Goal: Book appointment/travel/reservation

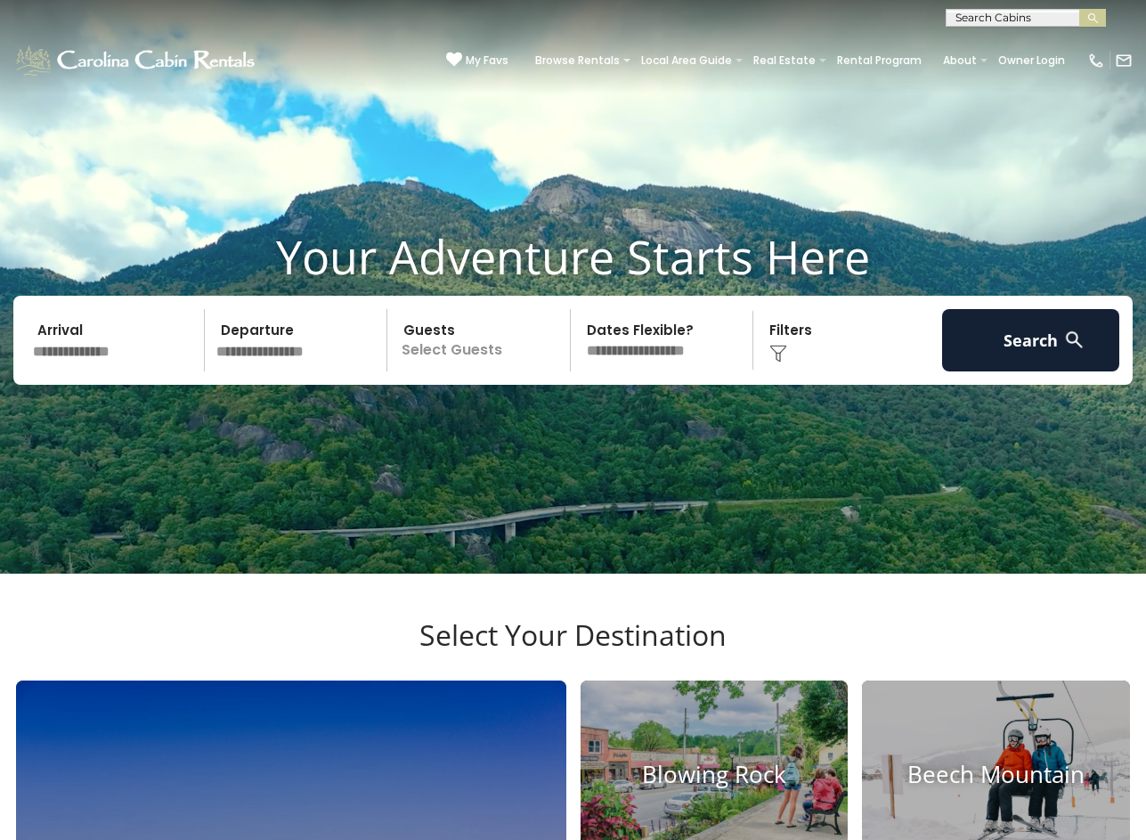
click at [124, 371] on input "text" at bounding box center [116, 340] width 178 height 62
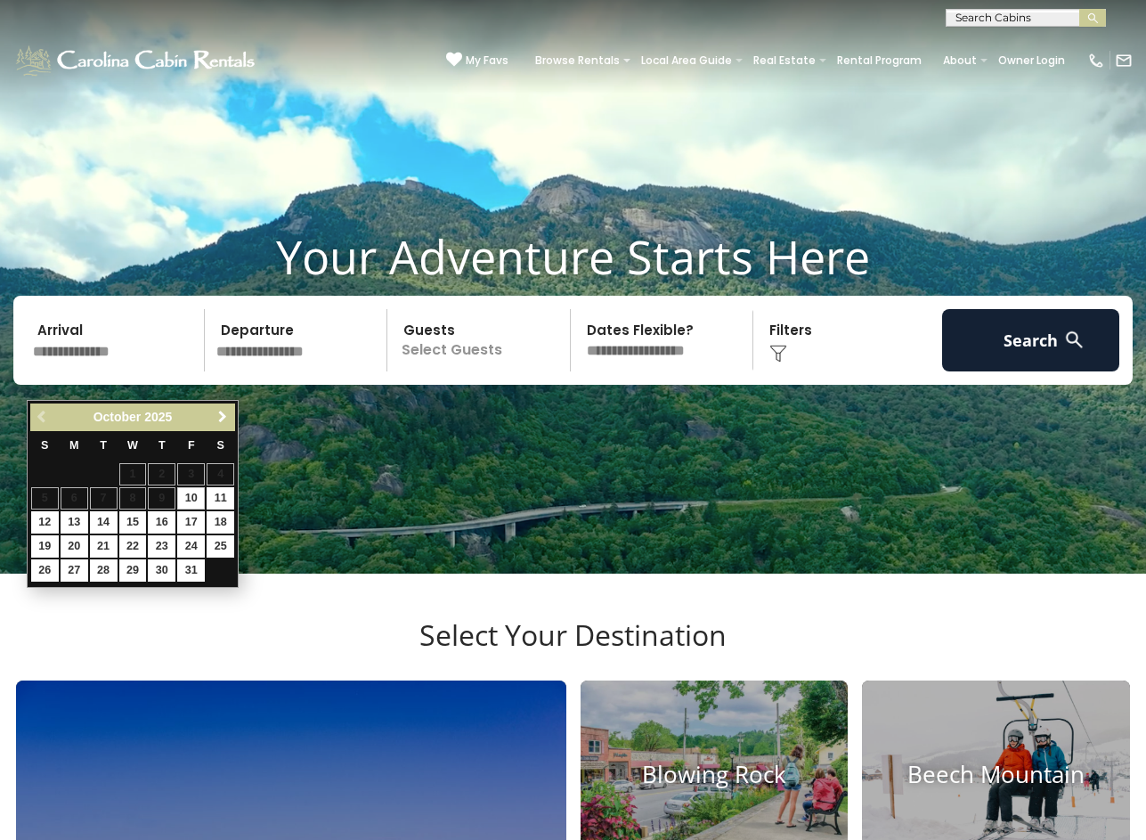
click at [230, 414] on link "Next" at bounding box center [222, 417] width 22 height 22
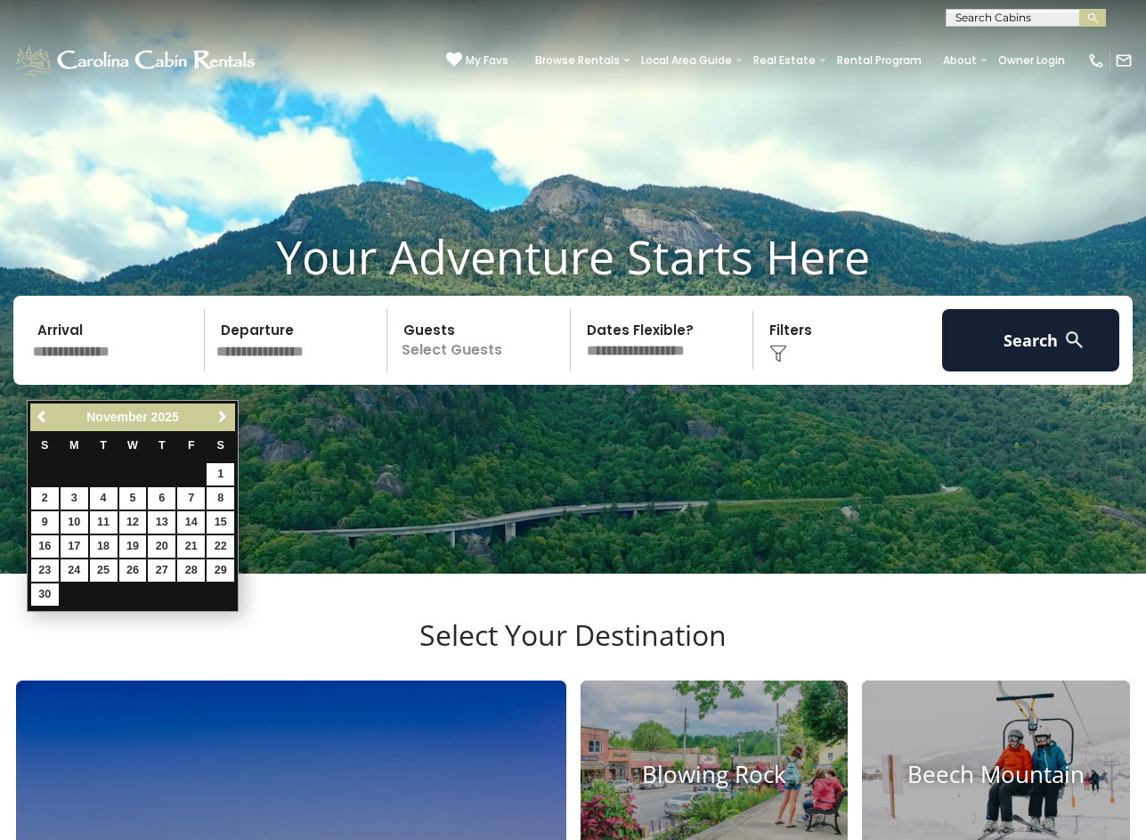
click at [230, 414] on link "Next" at bounding box center [222, 417] width 22 height 22
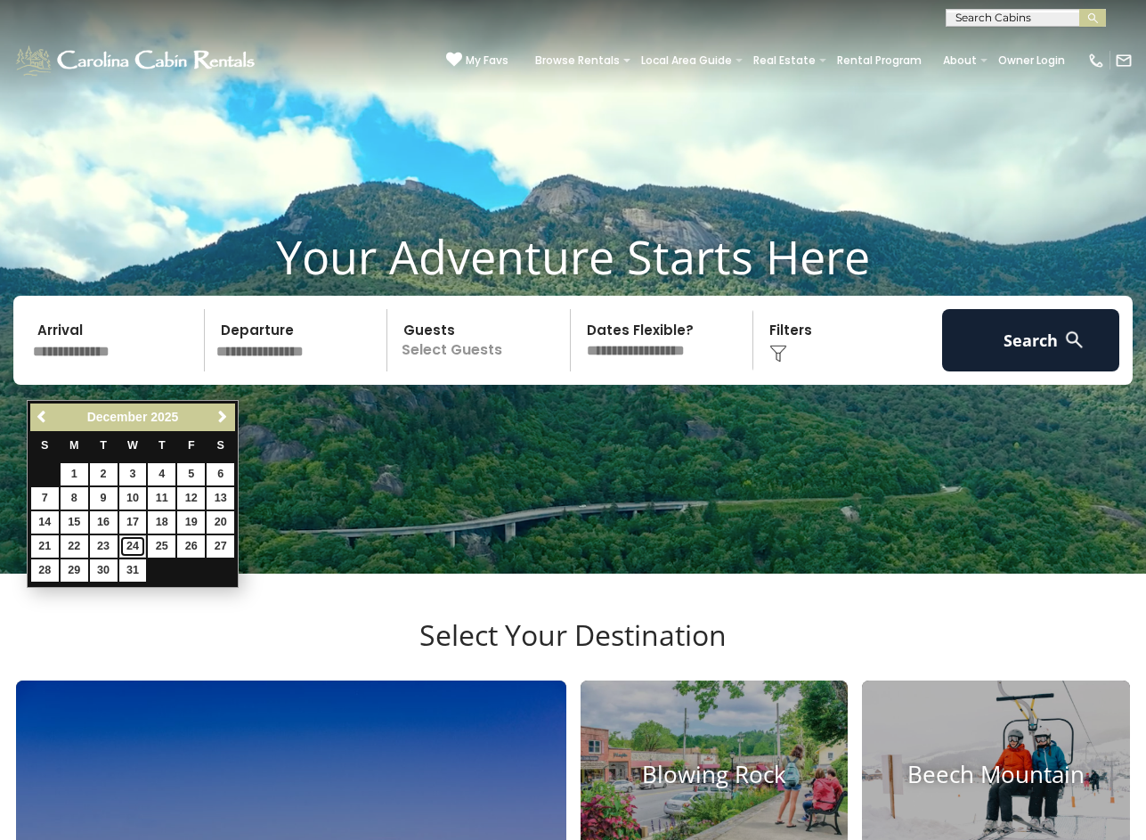
click at [138, 550] on link "24" at bounding box center [133, 546] width 28 height 22
type input "********"
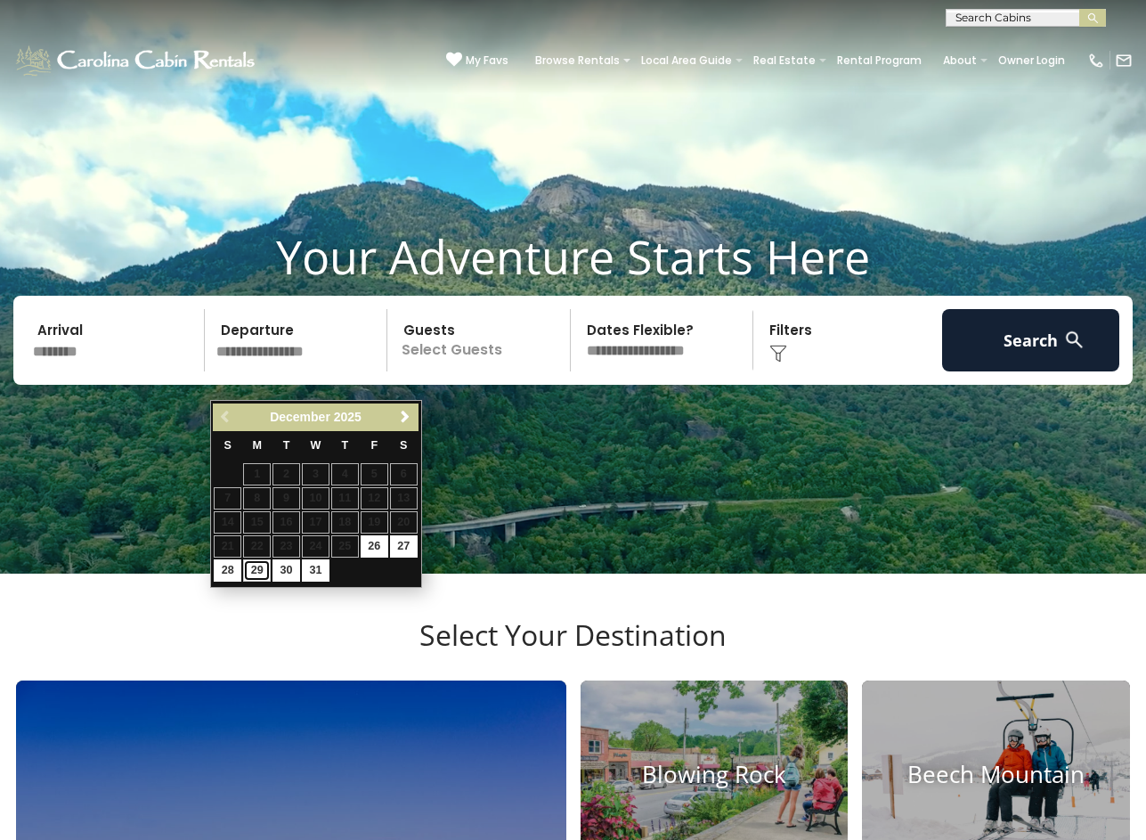
click at [251, 571] on link "29" at bounding box center [257, 570] width 28 height 22
type input "********"
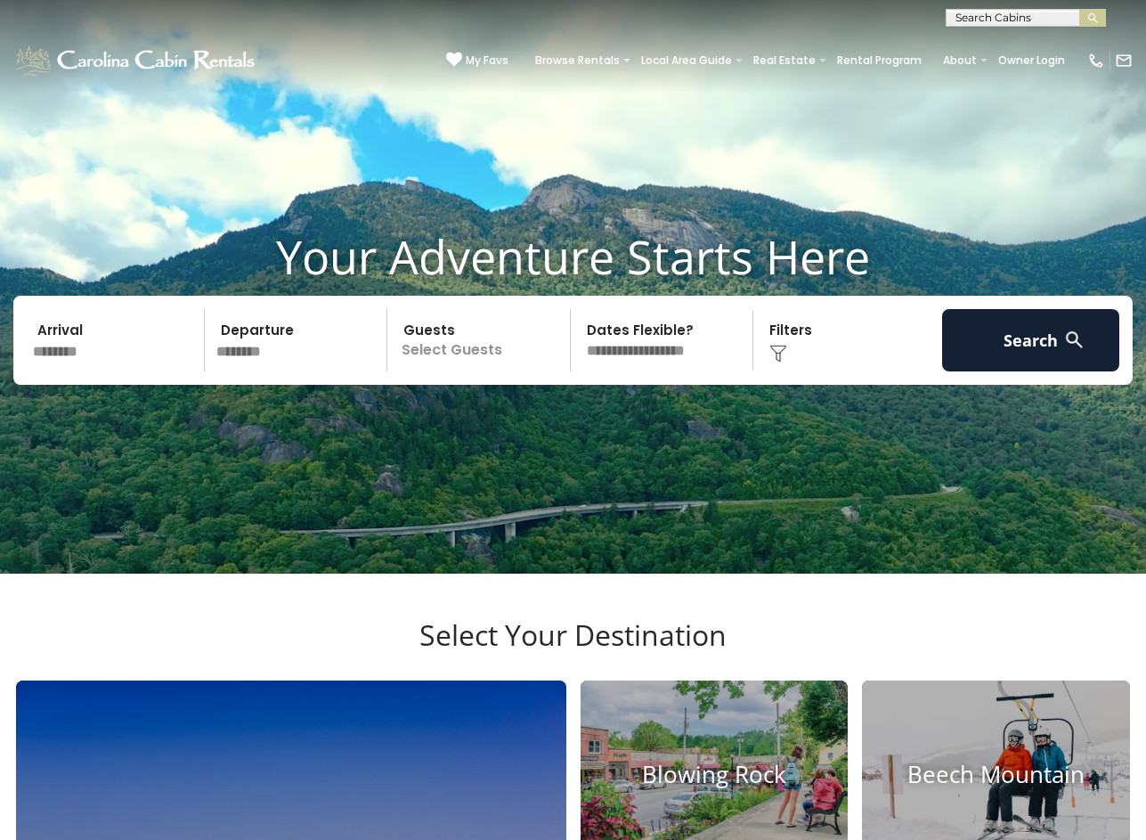
click at [473, 371] on p "Select Guests" at bounding box center [481, 340] width 177 height 62
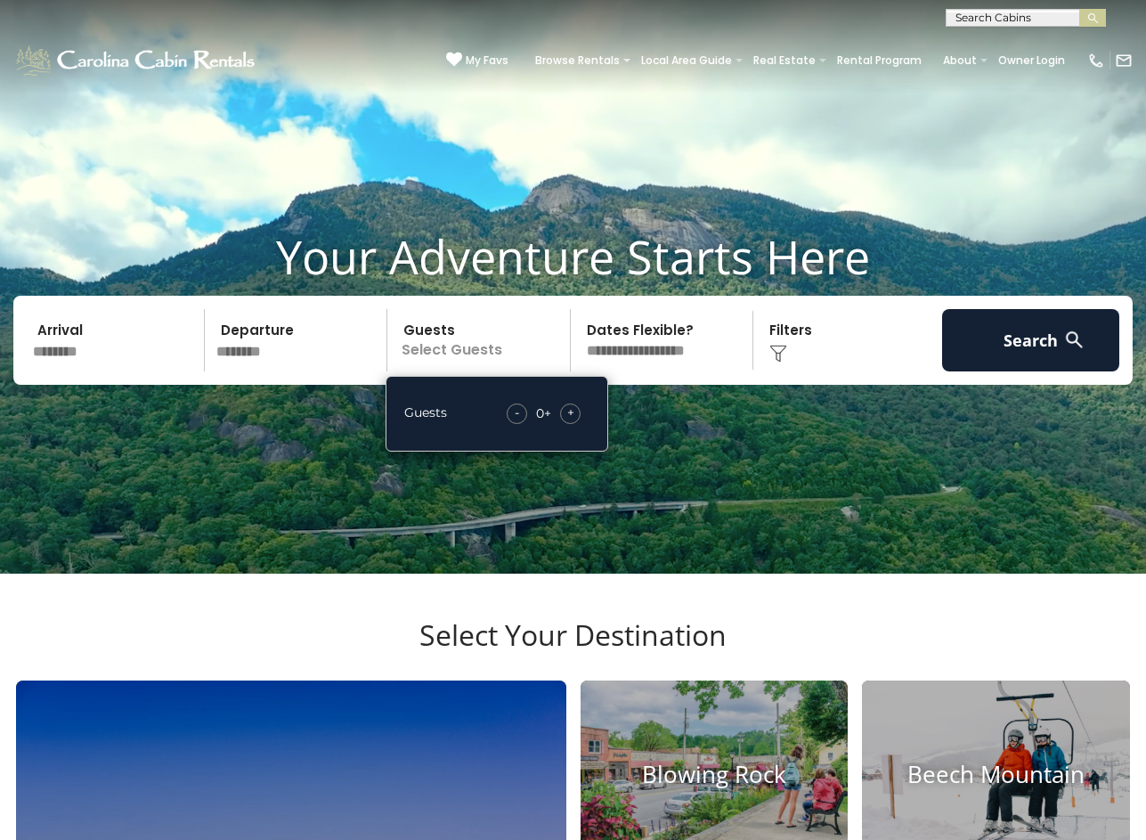
click at [569, 421] on span "+" at bounding box center [570, 412] width 7 height 18
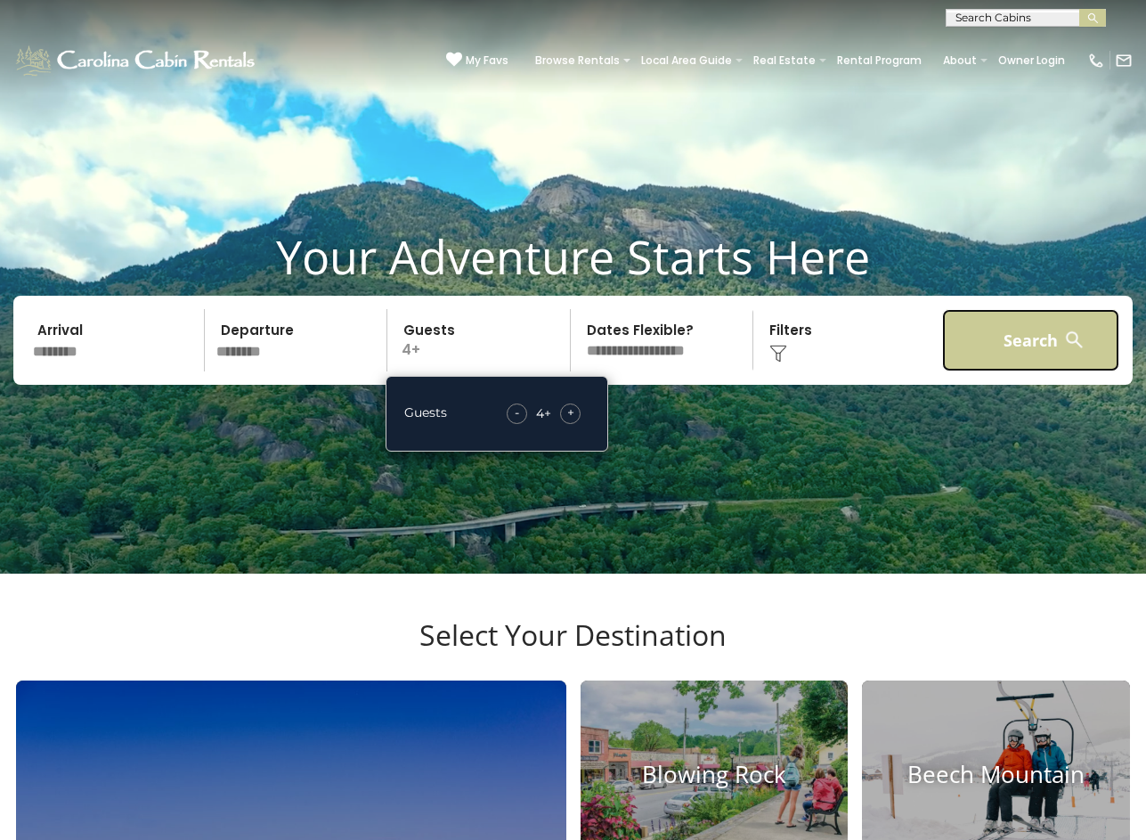
click at [972, 371] on button "Search" at bounding box center [1031, 340] width 178 height 62
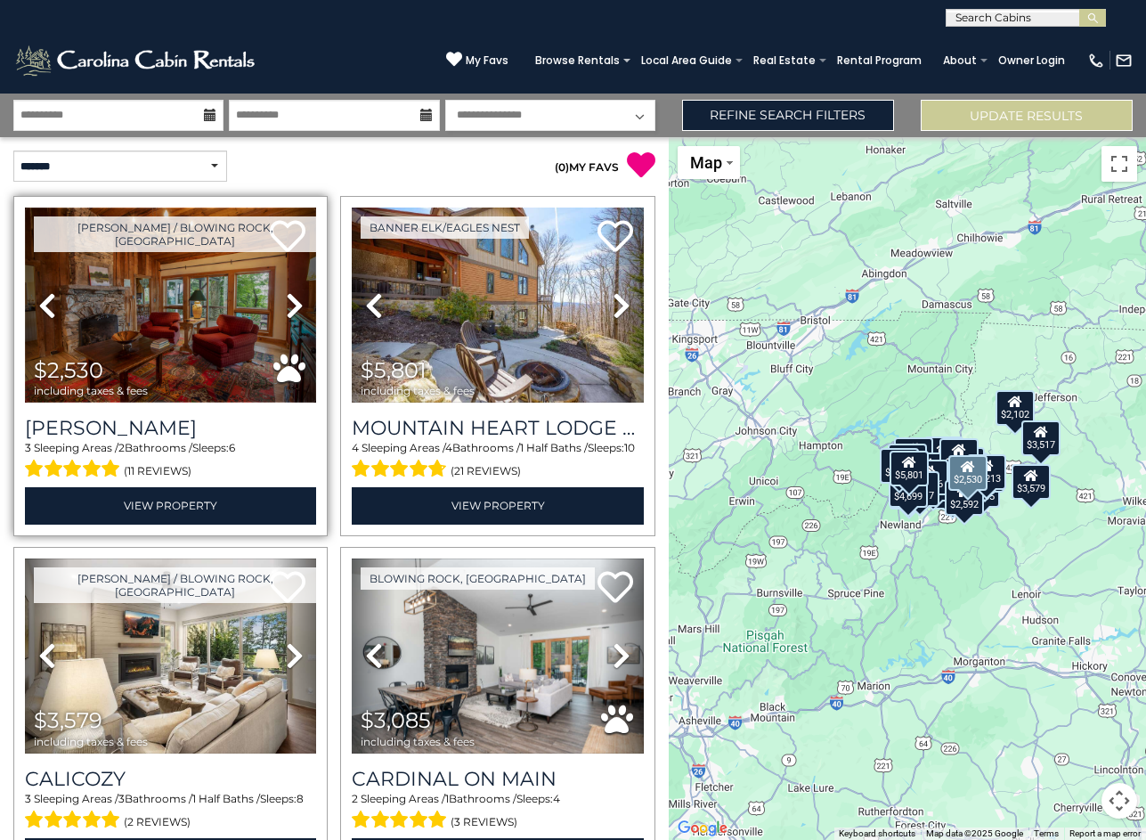
click at [248, 314] on img at bounding box center [170, 304] width 291 height 195
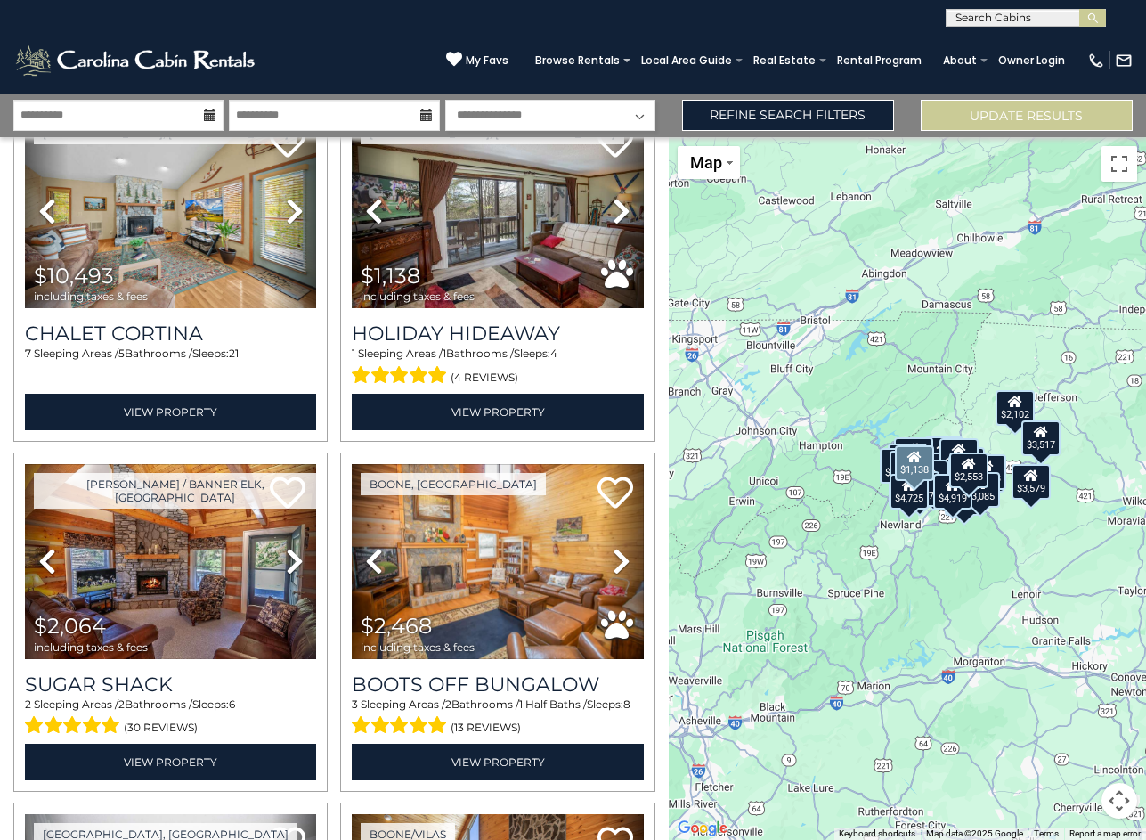
scroll to position [1859, 0]
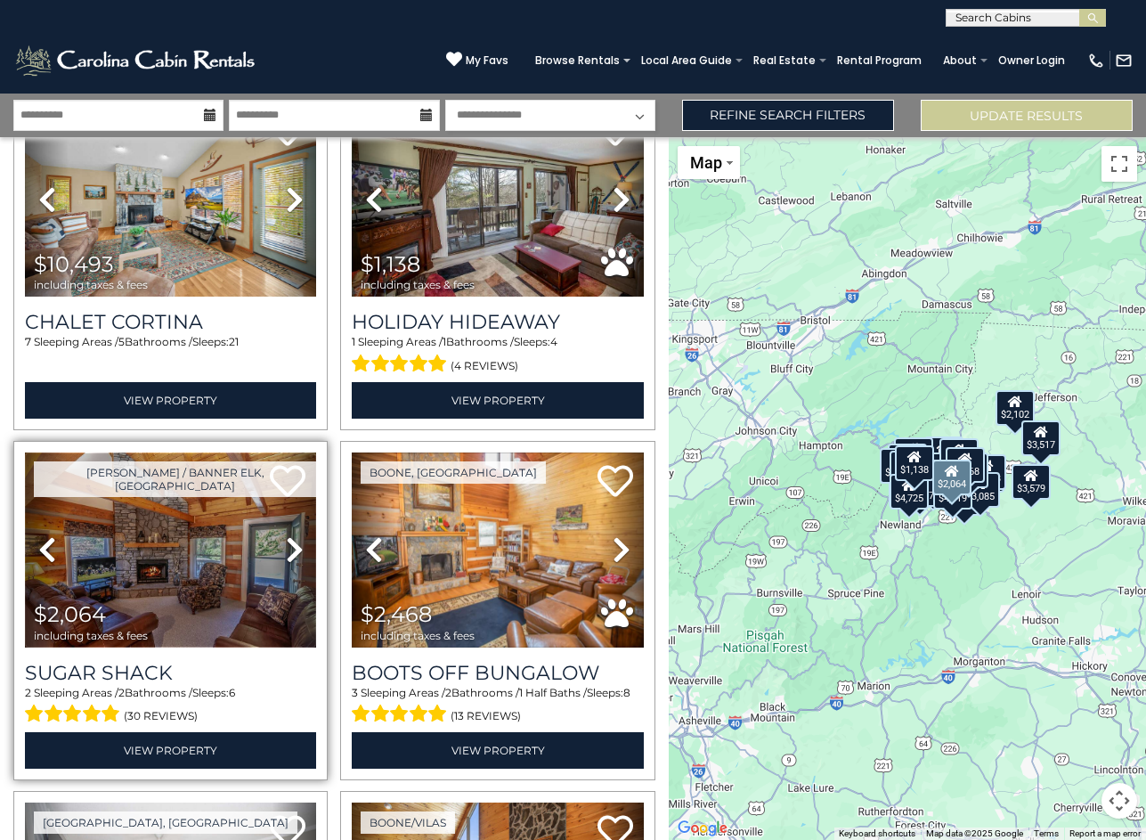
click at [173, 560] on img at bounding box center [170, 549] width 291 height 195
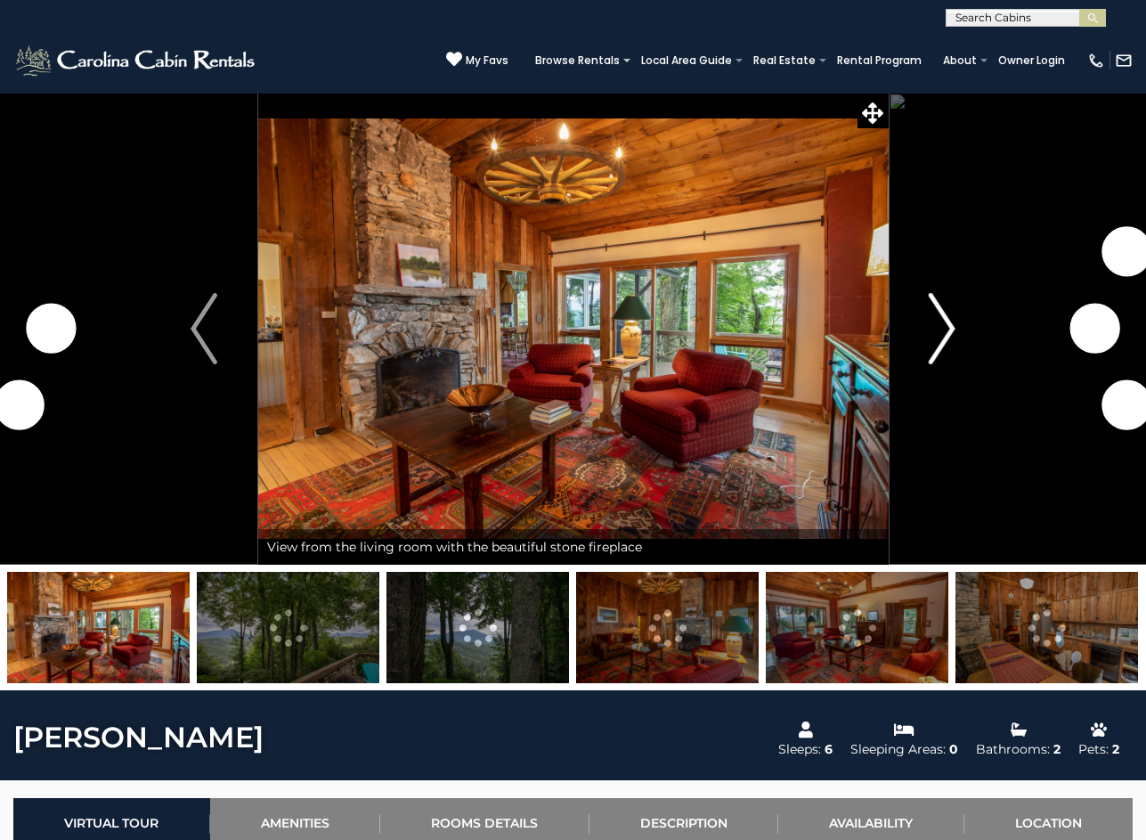
click at [956, 334] on button "Next" at bounding box center [942, 329] width 108 height 472
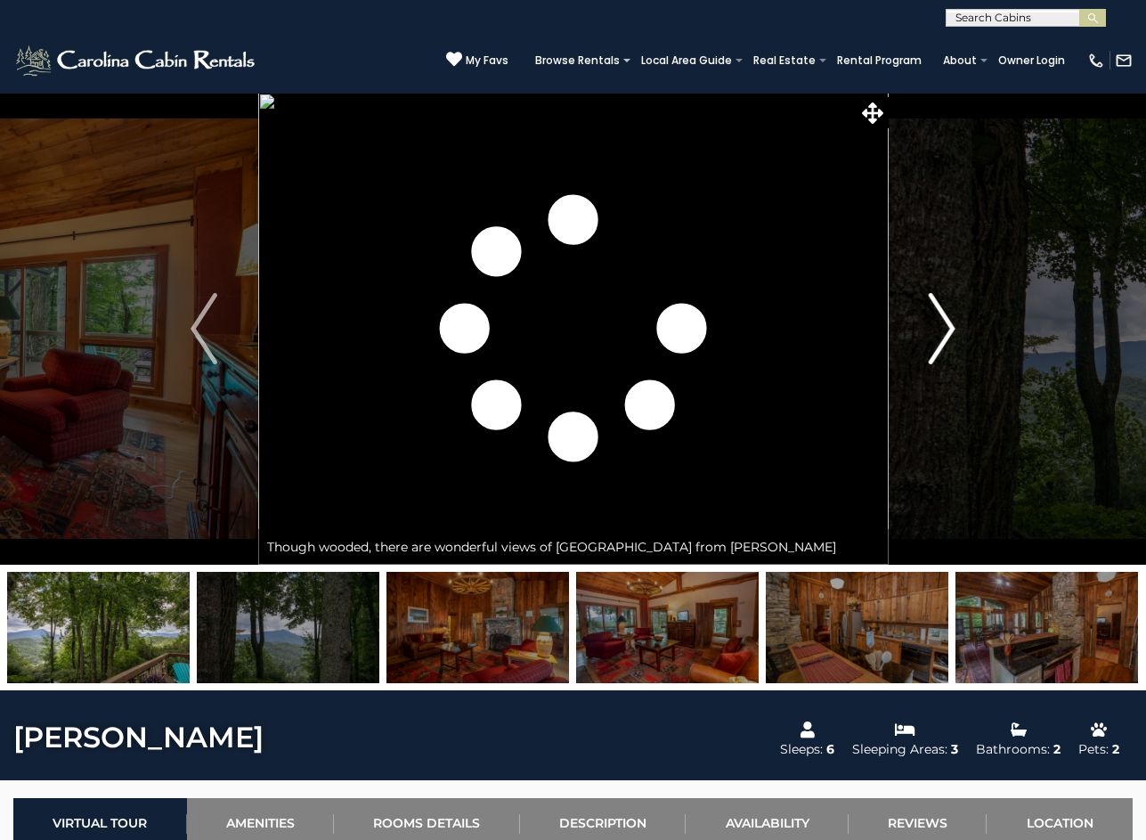
click at [956, 334] on button "Next" at bounding box center [942, 329] width 108 height 472
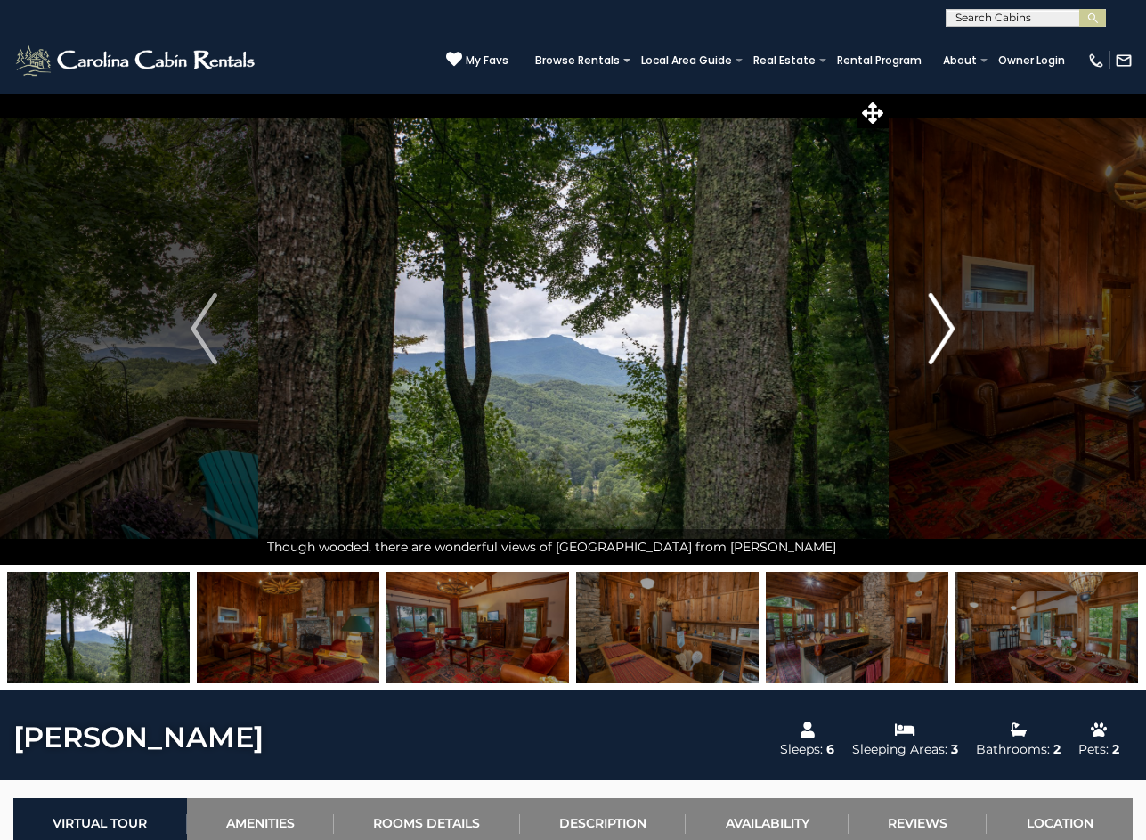
click at [956, 334] on button "Next" at bounding box center [942, 329] width 108 height 472
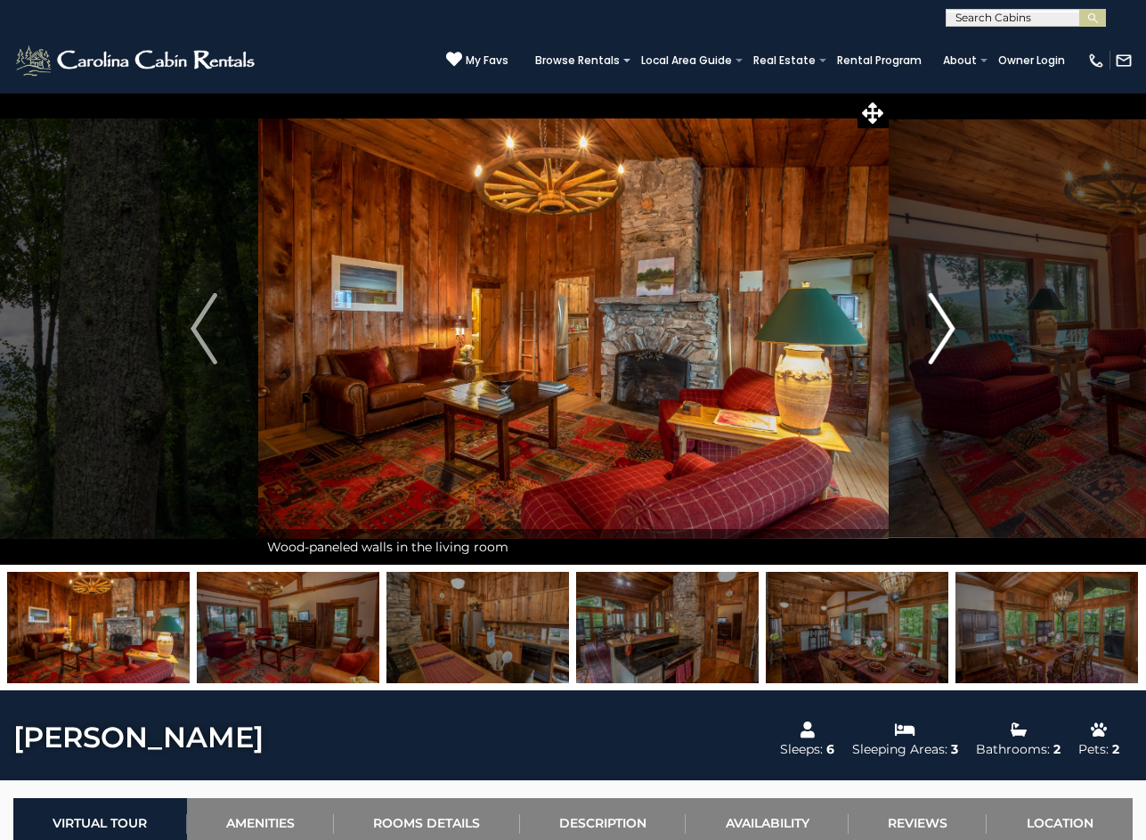
click at [956, 334] on button "Next" at bounding box center [942, 329] width 108 height 472
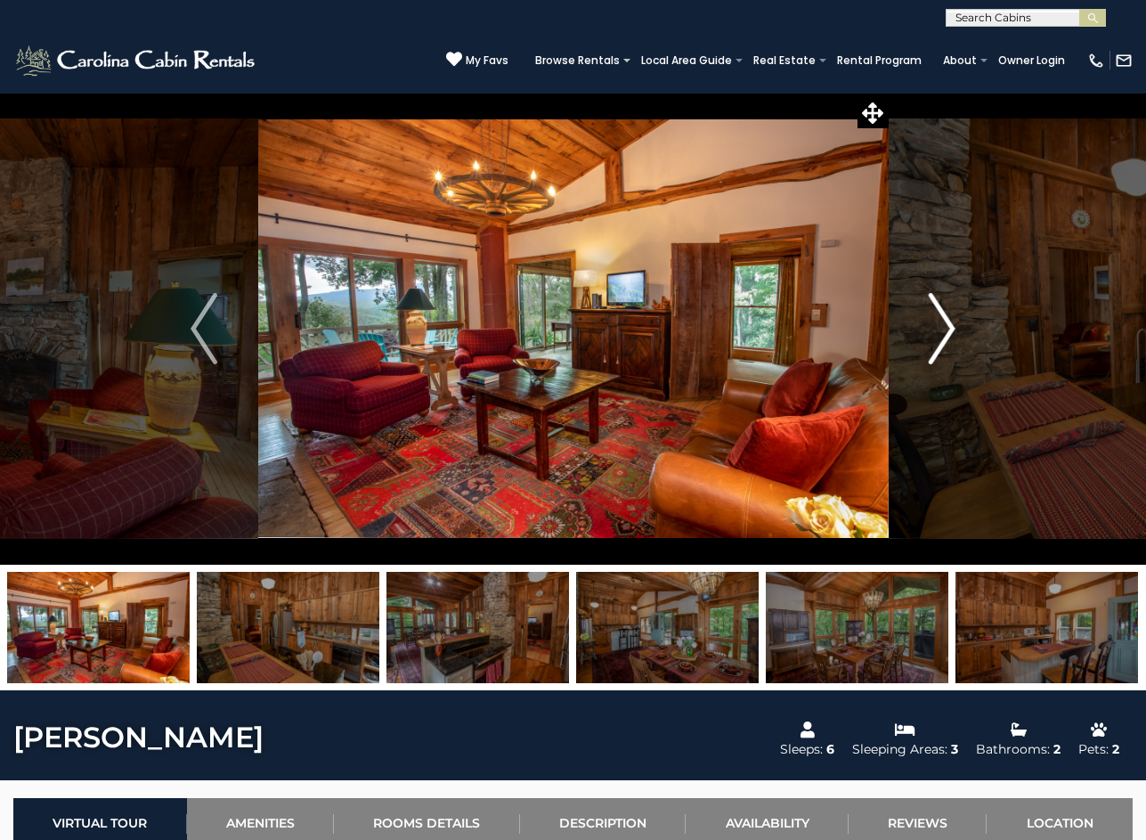
click at [956, 334] on button "Next" at bounding box center [942, 329] width 108 height 472
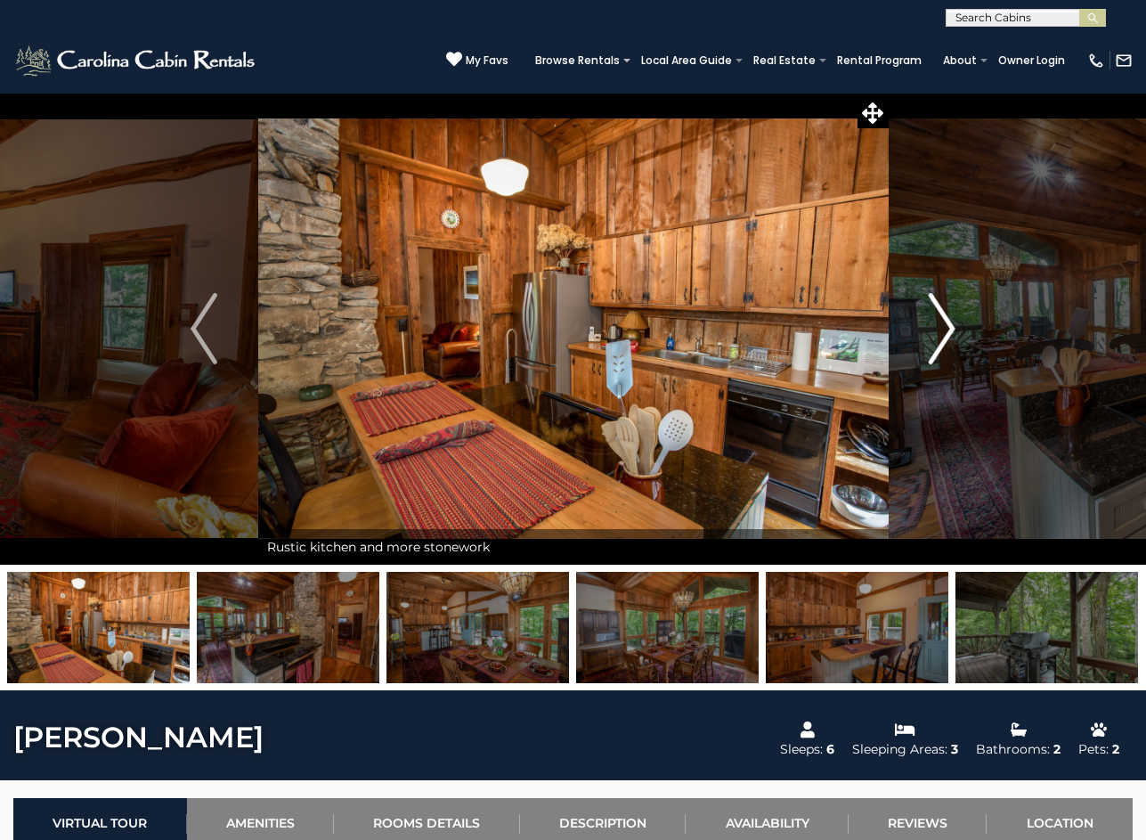
click at [956, 334] on button "Next" at bounding box center [942, 329] width 108 height 472
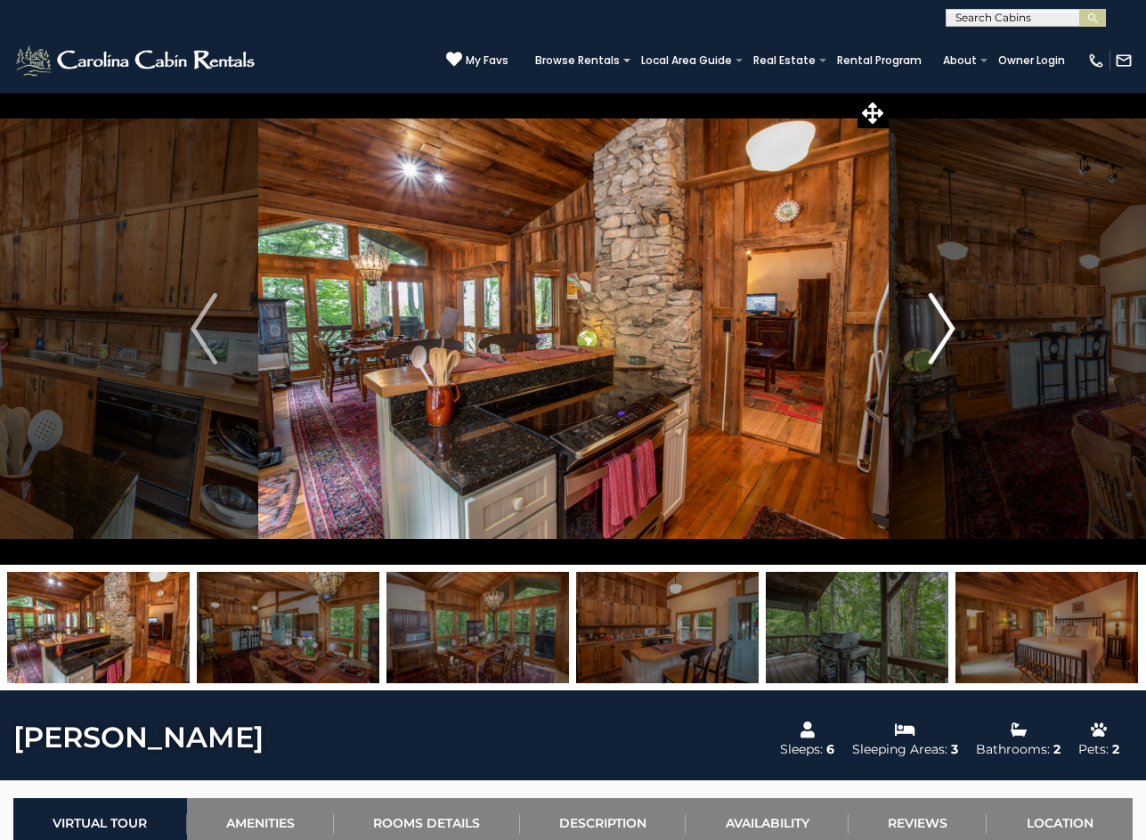
click at [956, 334] on button "Next" at bounding box center [942, 329] width 108 height 472
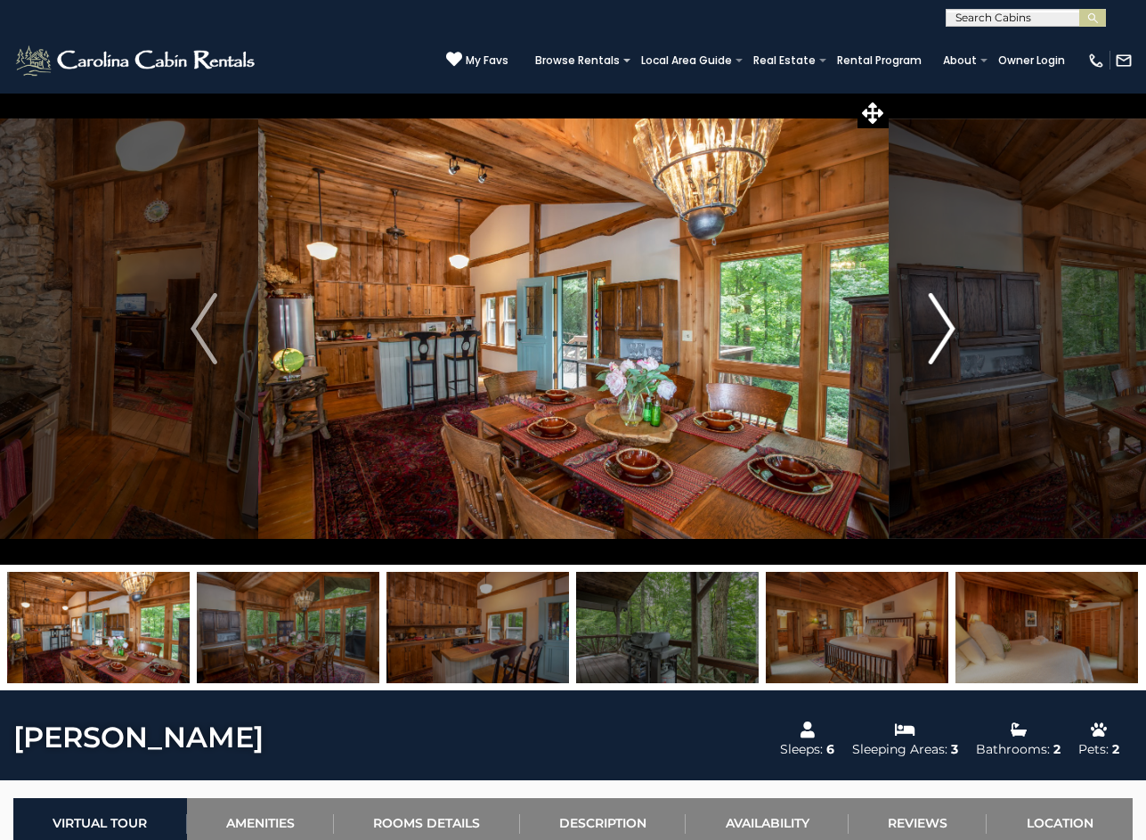
click at [956, 334] on button "Next" at bounding box center [942, 329] width 108 height 472
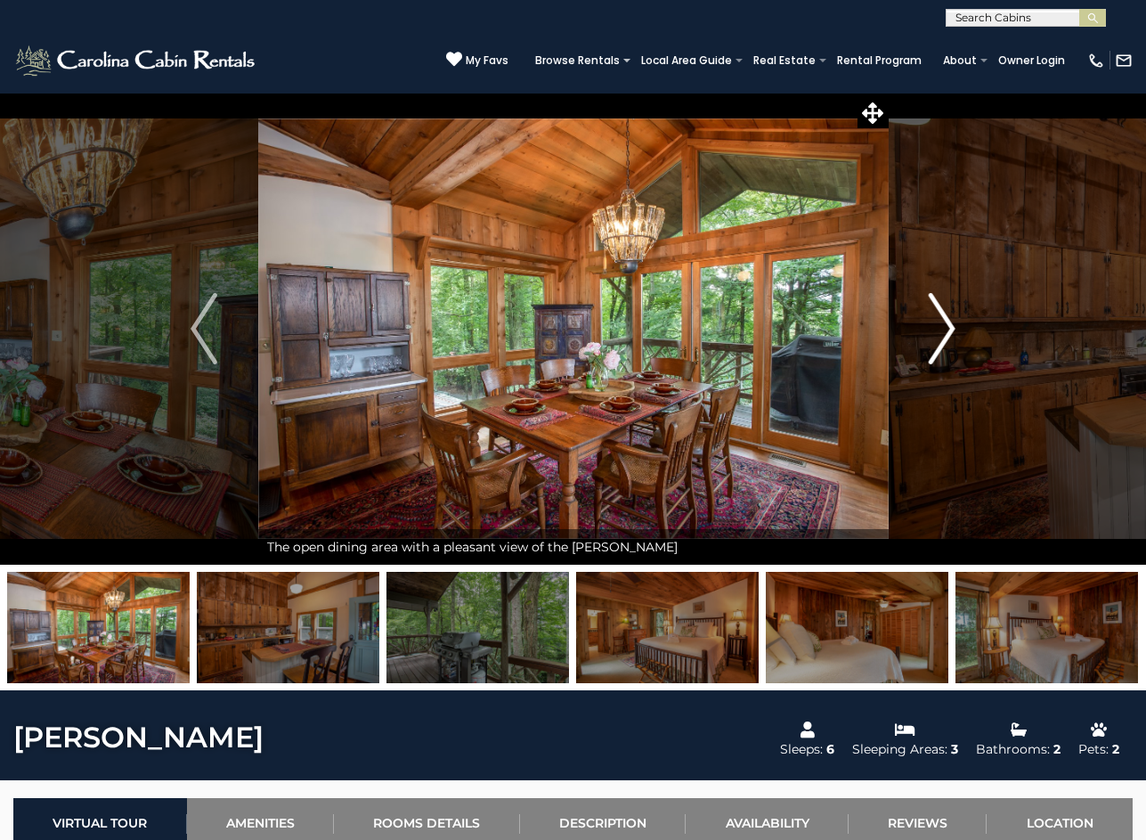
click at [956, 334] on button "Next" at bounding box center [942, 329] width 108 height 472
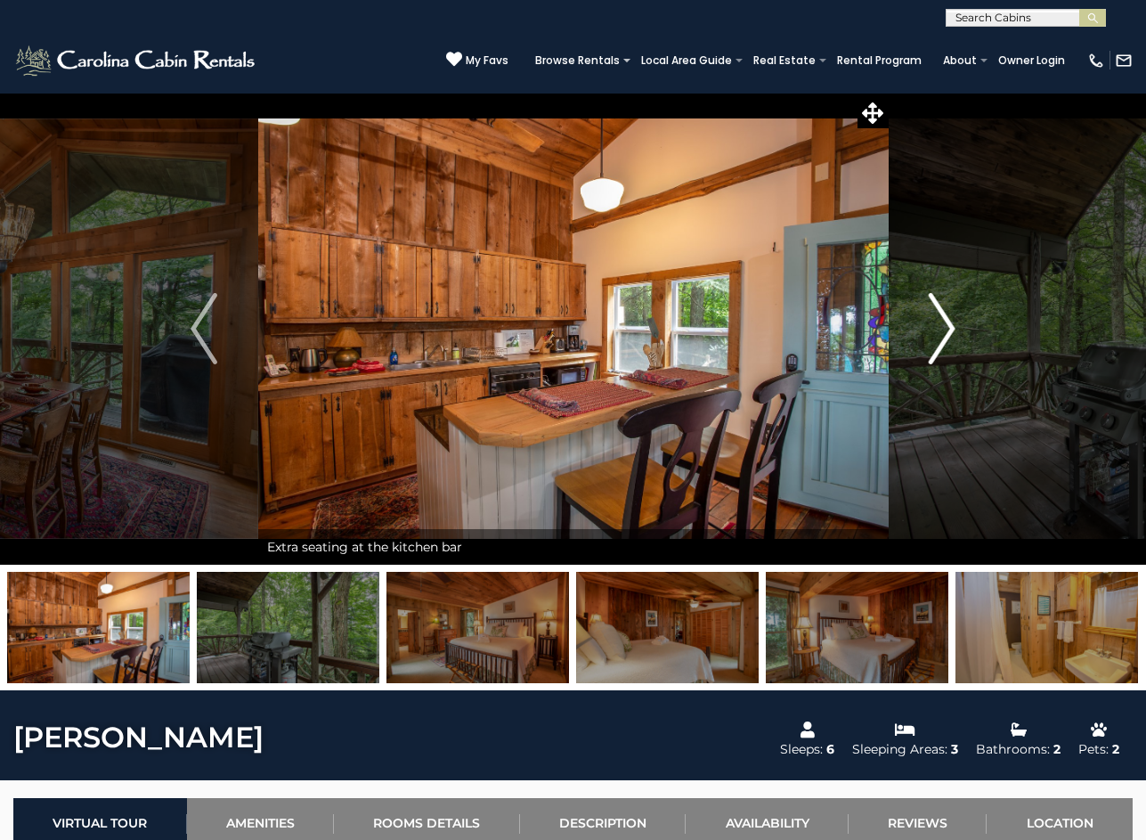
click at [956, 334] on button "Next" at bounding box center [942, 329] width 108 height 472
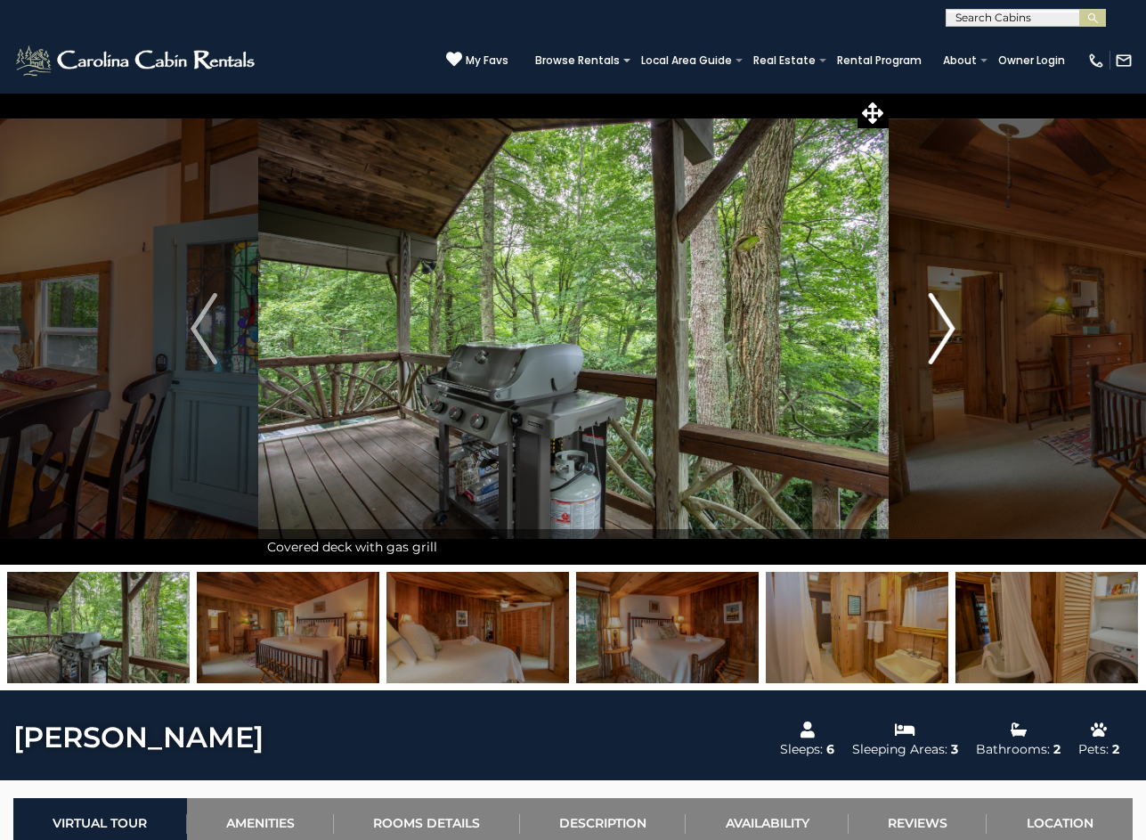
click at [956, 334] on button "Next" at bounding box center [942, 329] width 108 height 472
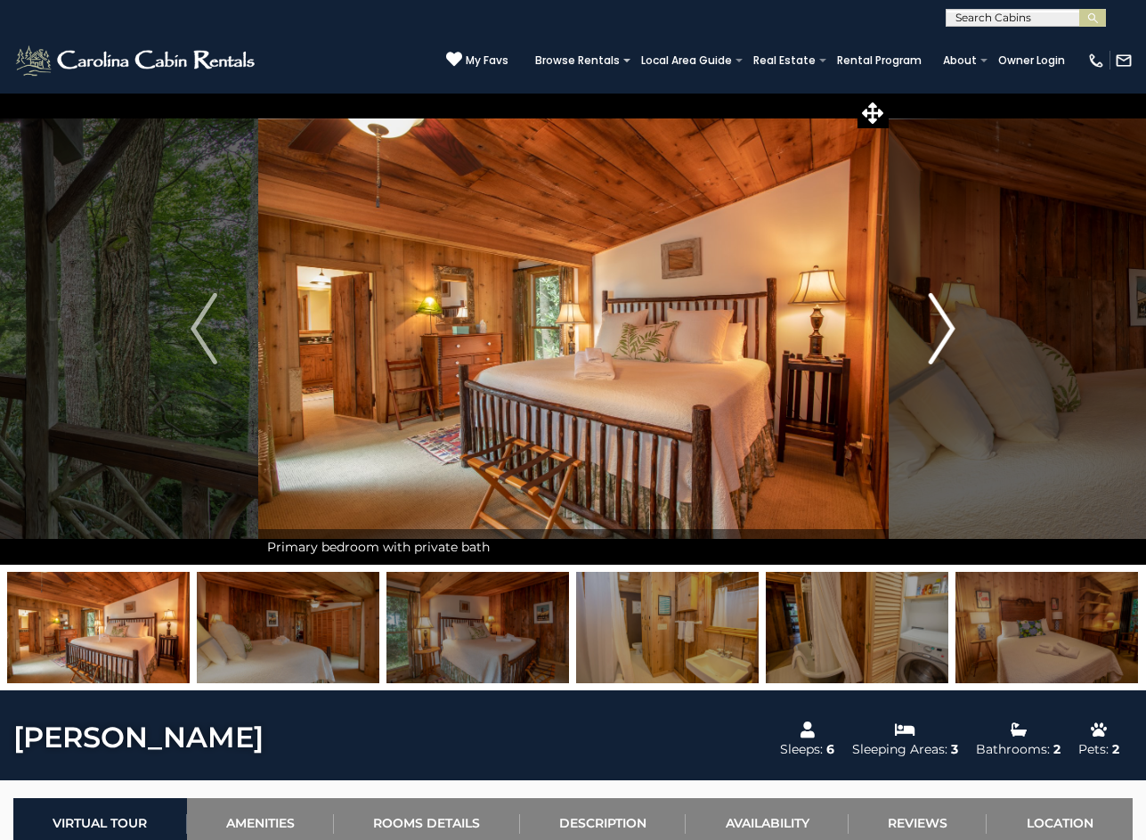
click at [956, 334] on button "Next" at bounding box center [942, 329] width 108 height 472
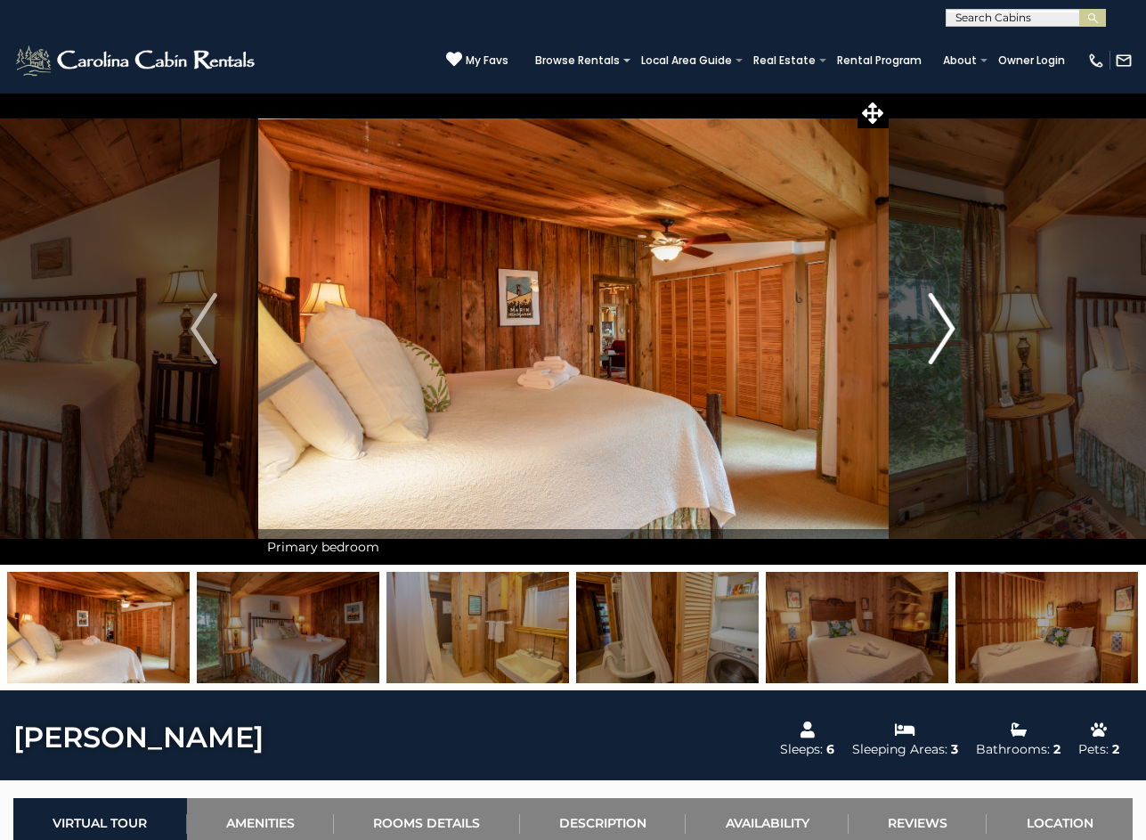
click at [956, 334] on button "Next" at bounding box center [942, 329] width 108 height 472
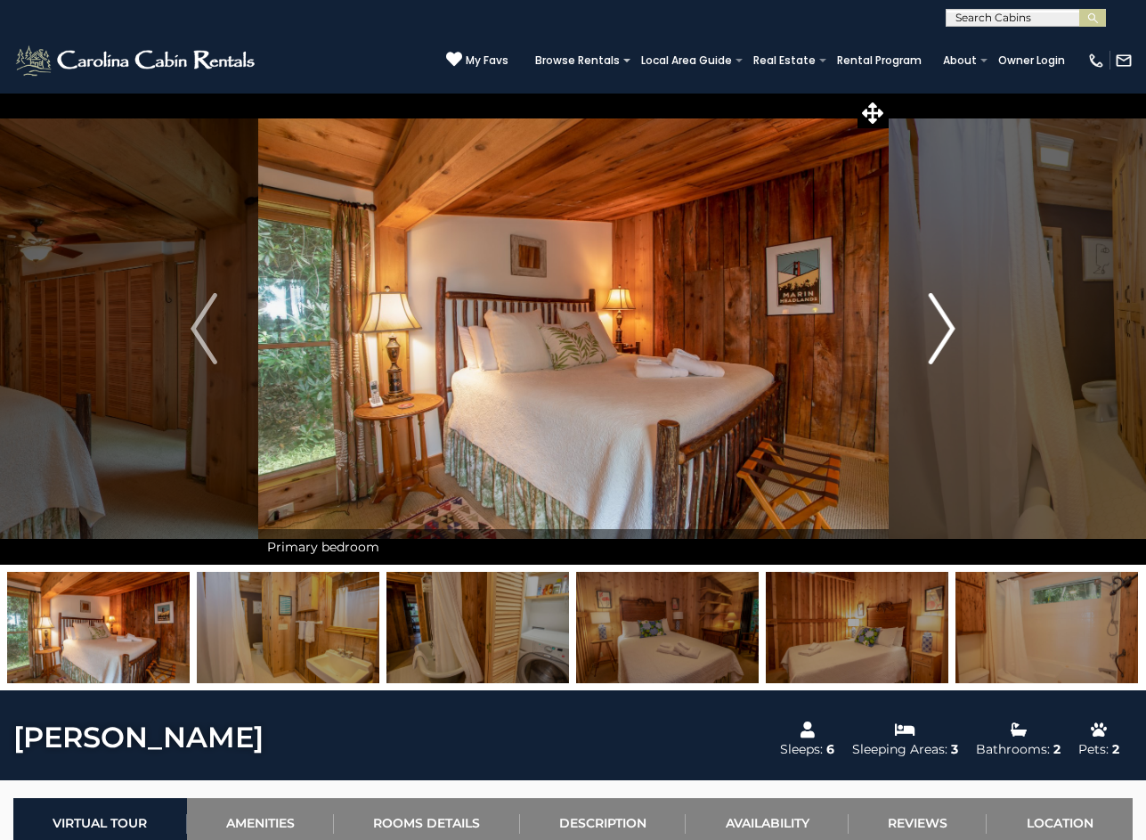
click at [956, 334] on button "Next" at bounding box center [942, 329] width 108 height 472
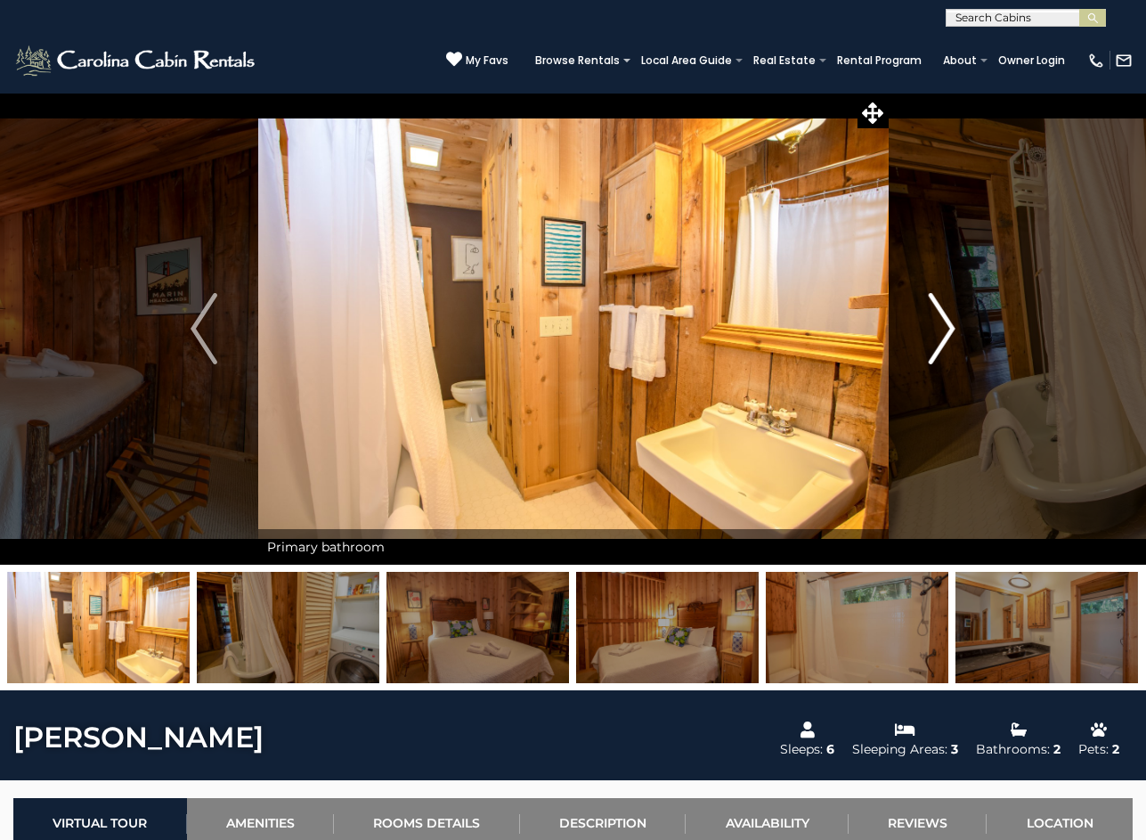
click at [956, 334] on button "Next" at bounding box center [942, 329] width 108 height 472
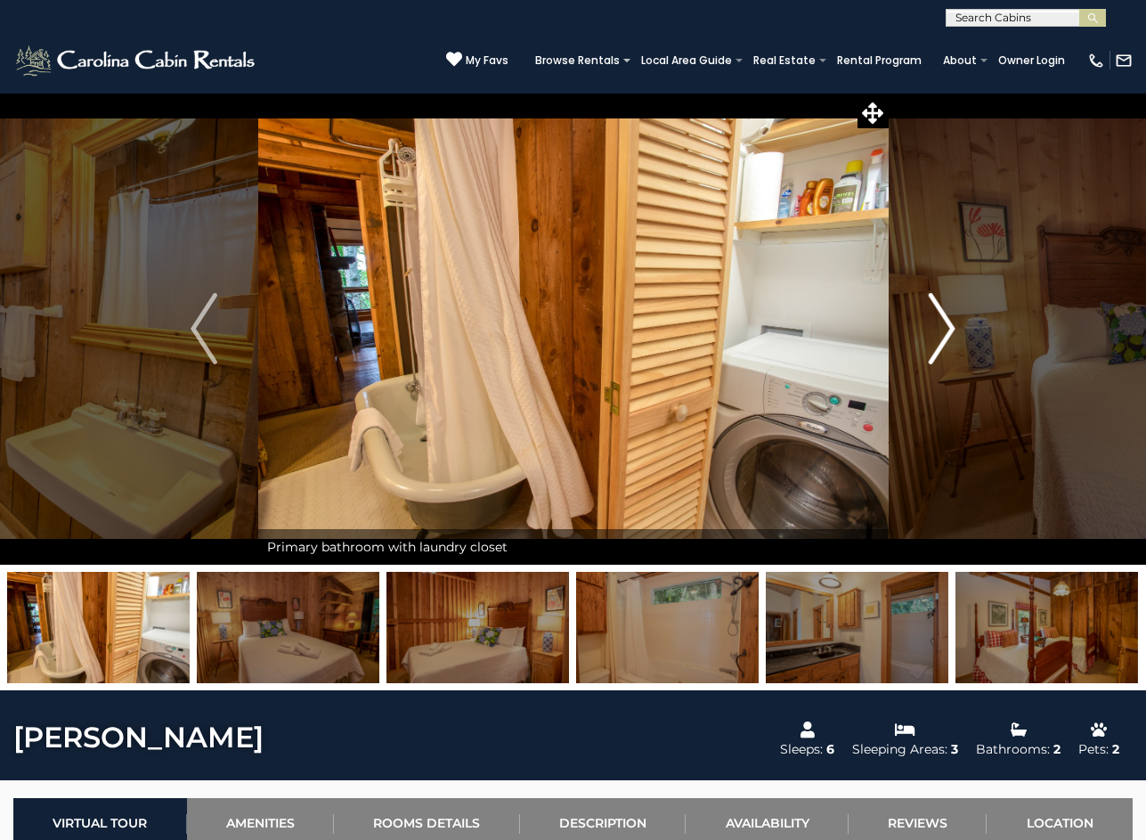
click at [956, 334] on button "Next" at bounding box center [942, 329] width 108 height 472
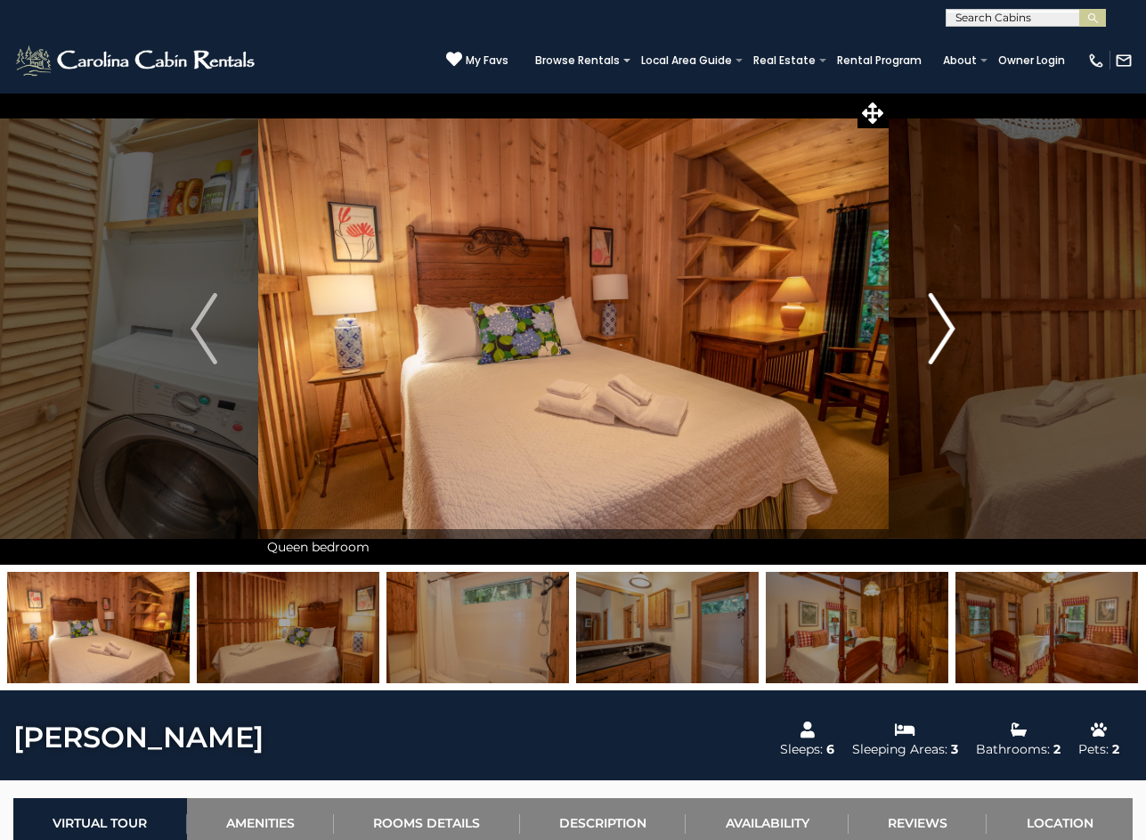
click at [956, 334] on button "Next" at bounding box center [942, 329] width 108 height 472
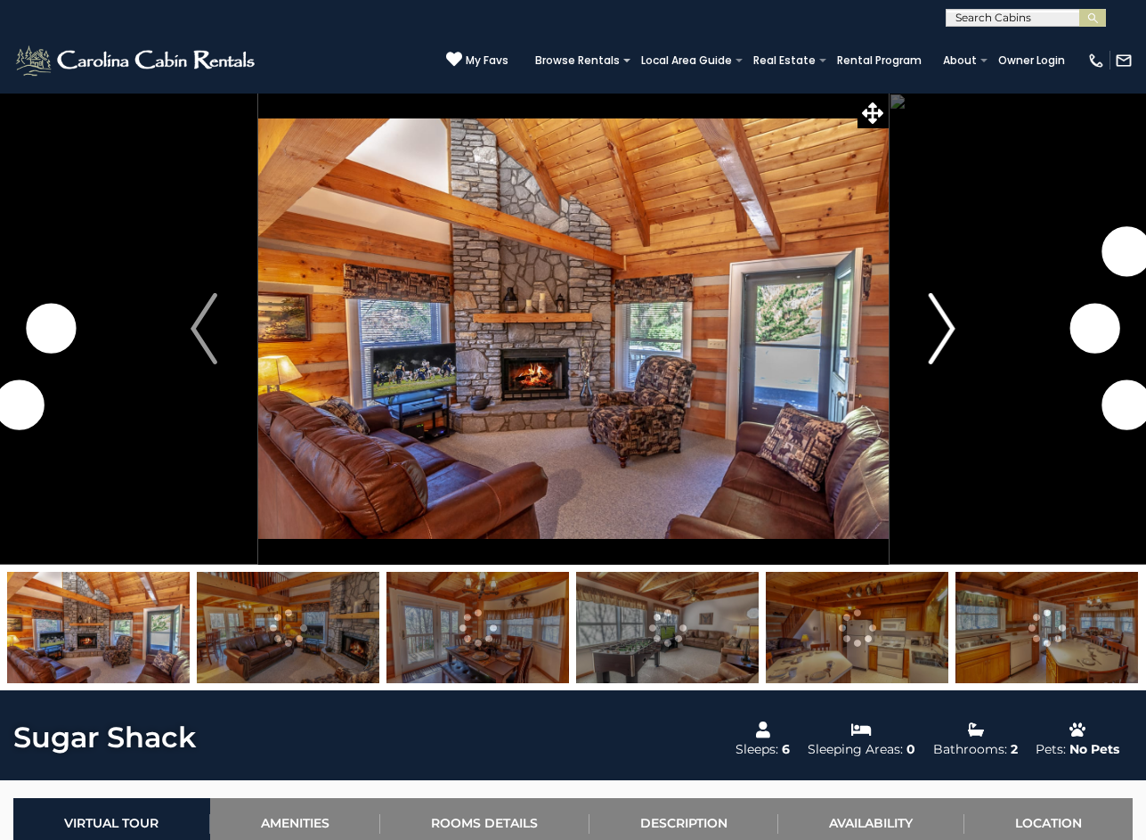
click at [948, 326] on img "Next" at bounding box center [942, 328] width 27 height 71
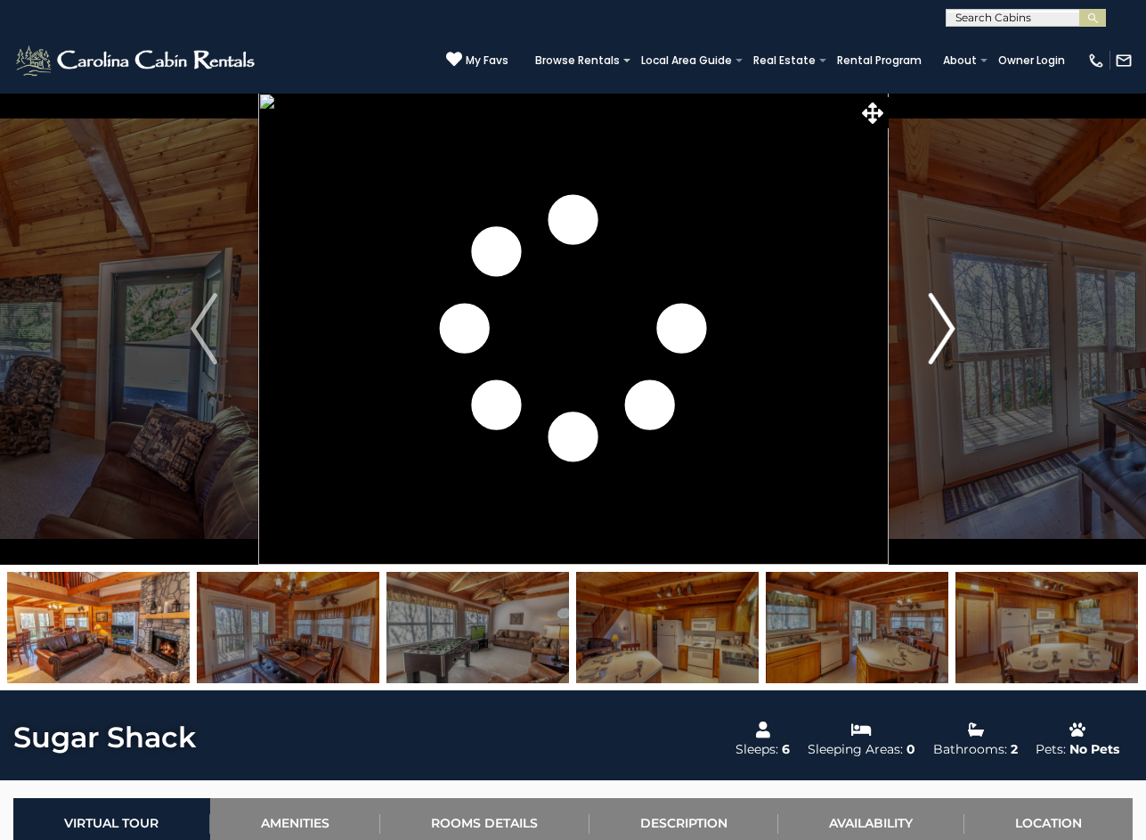
click at [948, 326] on img "Next" at bounding box center [942, 328] width 27 height 71
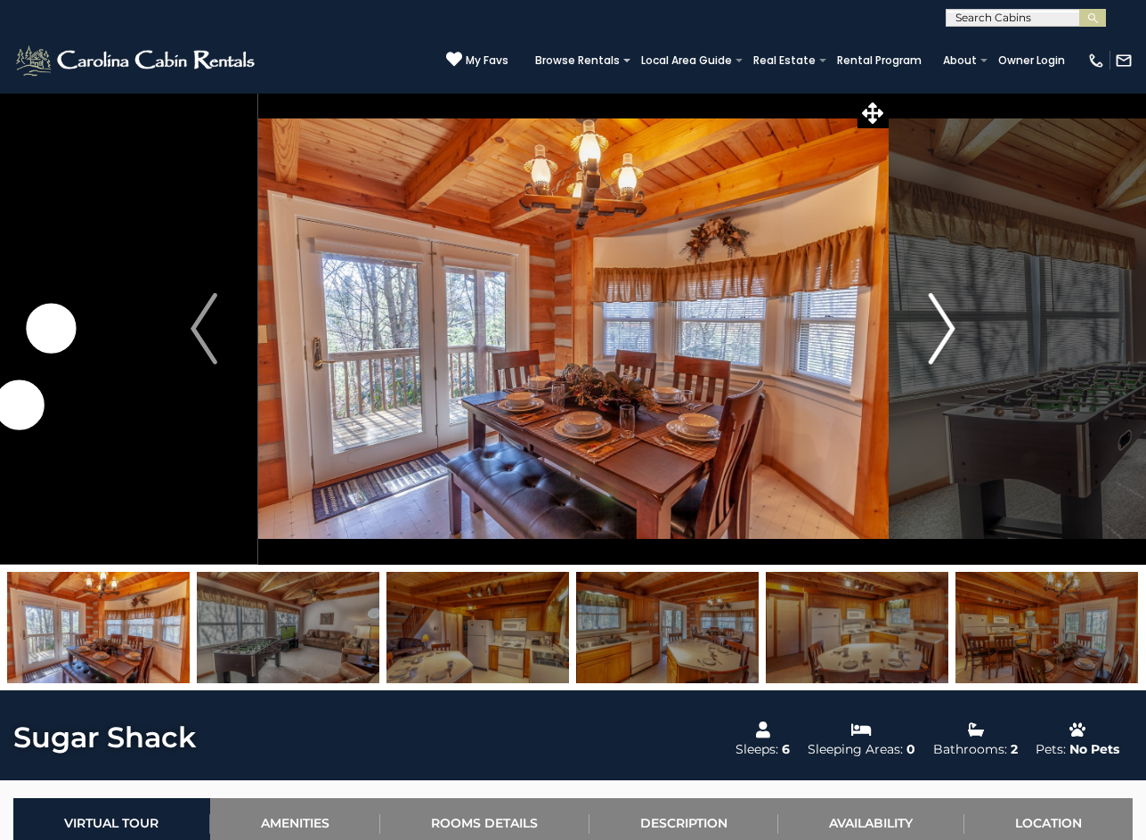
click at [948, 326] on img "Next" at bounding box center [942, 328] width 27 height 71
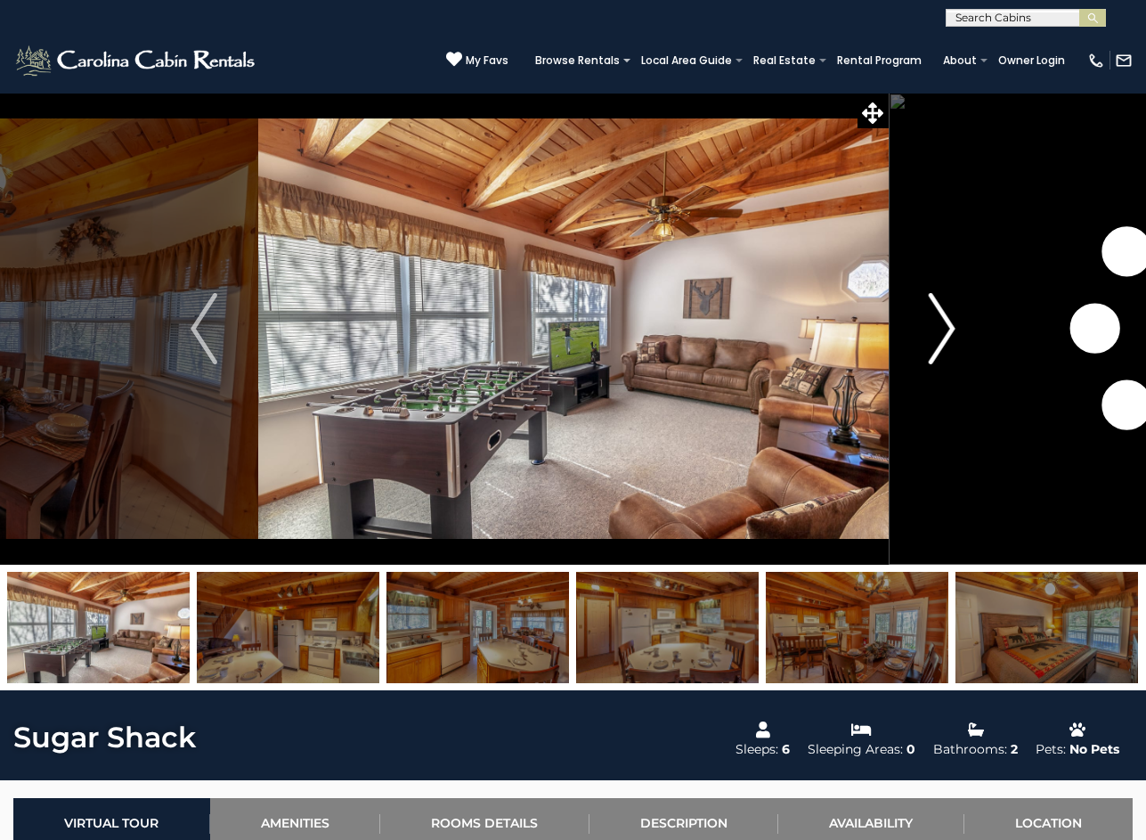
click at [948, 326] on img "Next" at bounding box center [942, 328] width 27 height 71
